Goal: Register for event/course

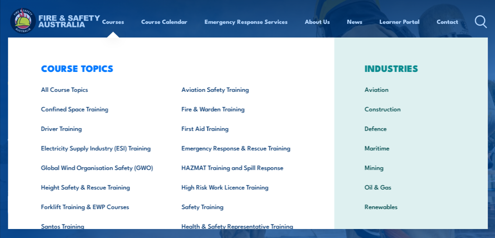
click at [16, 47] on div "COURSE TOPICS All Course Topics Aviation Safety Training Confined Space Trainin…" at bounding box center [171, 161] width 326 height 247
click at [185, 21] on div "Courses Course Calendar Emergency Response Services Services Overview Emergency…" at bounding box center [247, 21] width 479 height 31
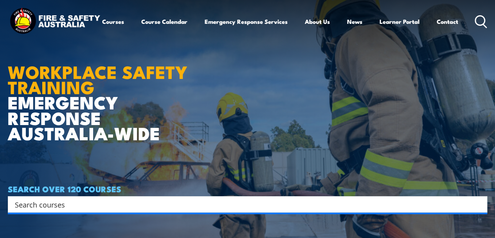
click at [141, 31] on link "Course Calendar" at bounding box center [164, 21] width 46 height 19
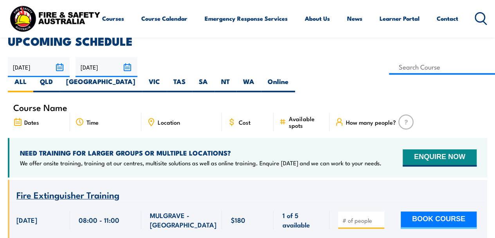
scroll to position [235, 0]
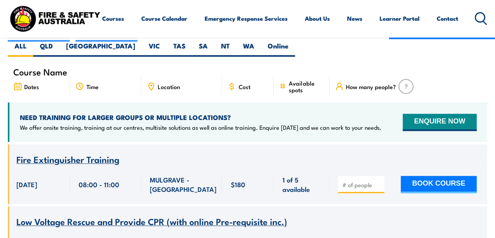
click at [361, 181] on input "number" at bounding box center [361, 185] width 39 height 8
type input "1"
click at [376, 181] on input "1" at bounding box center [361, 185] width 39 height 8
click at [422, 176] on button "BOOK COURSE" at bounding box center [439, 184] width 76 height 17
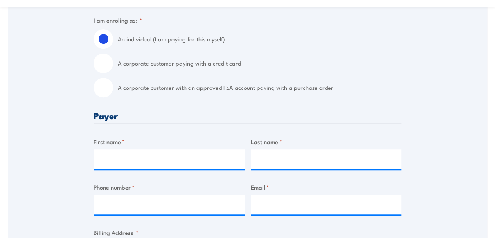
scroll to position [235, 0]
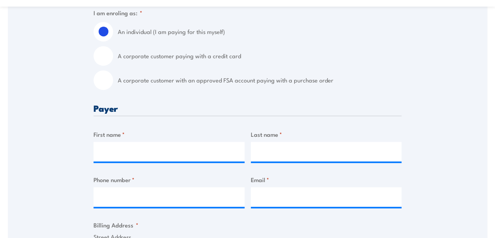
click at [101, 83] on input "A corporate customer with an approved FSA account paying with a purchase order" at bounding box center [103, 80] width 20 height 20
radio input "true"
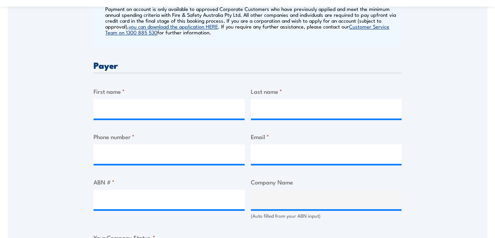
scroll to position [274, 0]
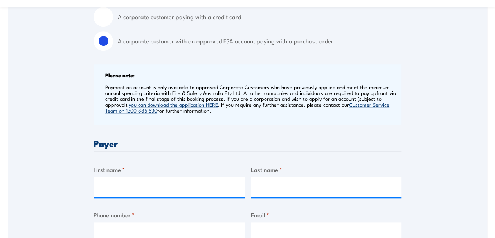
click at [191, 104] on link "you can download the application HERE" at bounding box center [173, 104] width 89 height 7
